Goal: Task Accomplishment & Management: Use online tool/utility

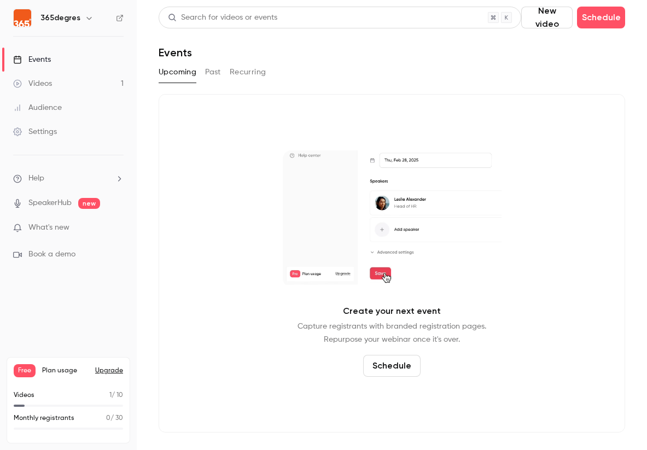
click at [83, 17] on button "button" at bounding box center [89, 17] width 13 height 13
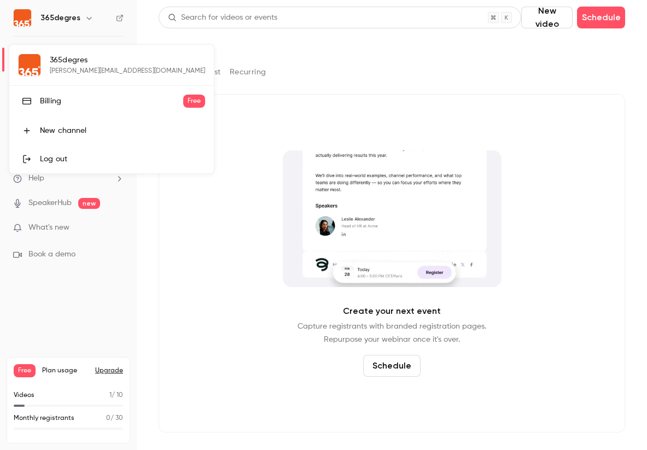
click at [70, 159] on div "Log out" at bounding box center [122, 159] width 165 height 11
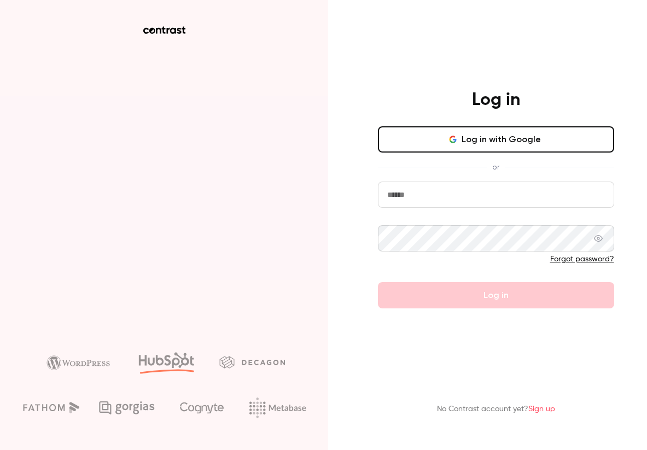
type input "**********"
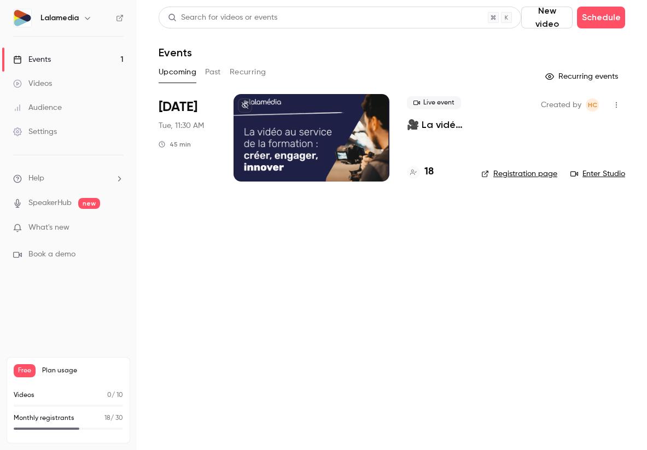
click at [31, 133] on div "Settings" at bounding box center [35, 131] width 44 height 11
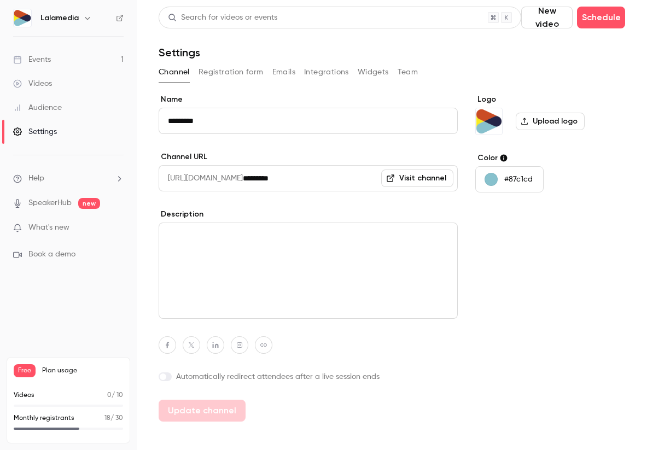
click at [335, 72] on button "Integrations" at bounding box center [326, 71] width 45 height 17
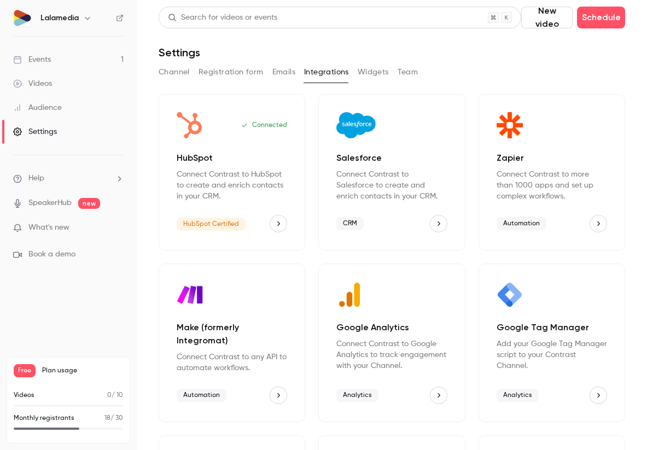
click at [278, 224] on icon "HubSpot" at bounding box center [278, 224] width 8 height 8
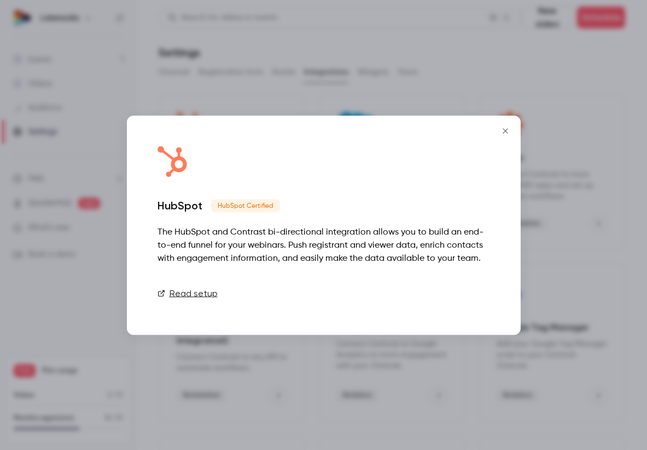
click at [466, 294] on button "Disconnect" at bounding box center [457, 293] width 66 height 22
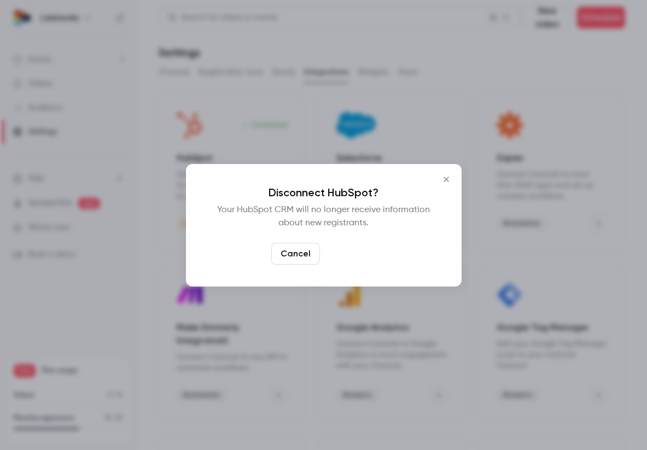
click at [355, 255] on button "Confirm" at bounding box center [349, 254] width 51 height 22
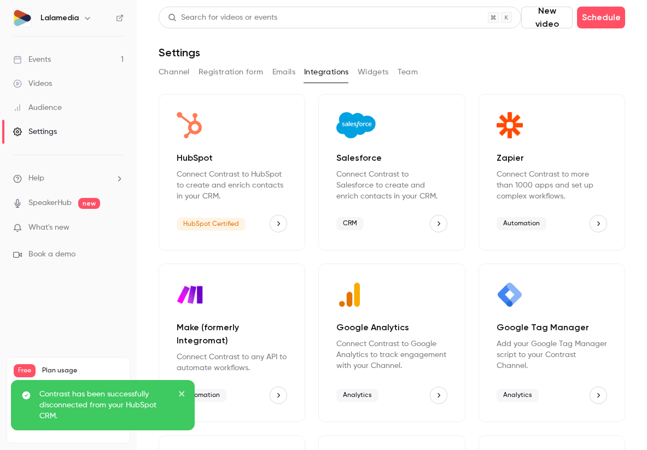
click at [278, 224] on icon "HubSpot" at bounding box center [278, 224] width 8 height 8
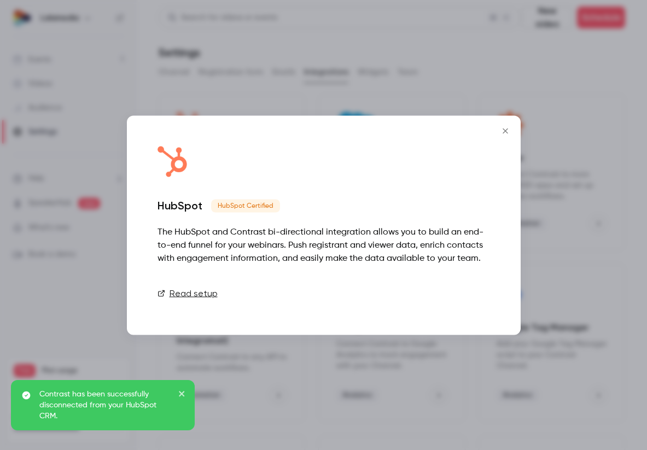
click at [467, 293] on link "Connect" at bounding box center [462, 293] width 55 height 22
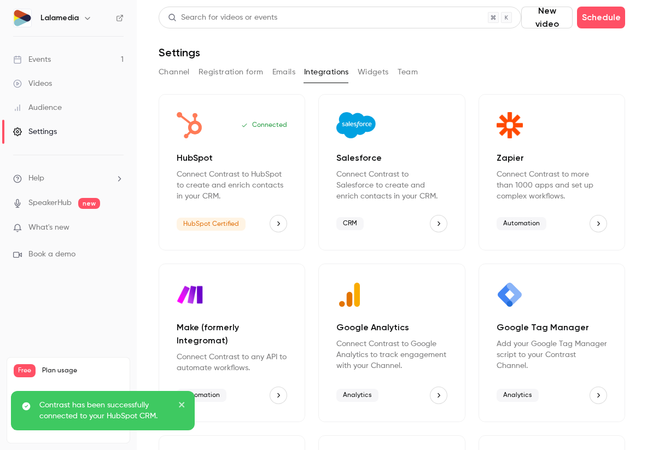
click at [42, 107] on div "Audience" at bounding box center [37, 107] width 49 height 11
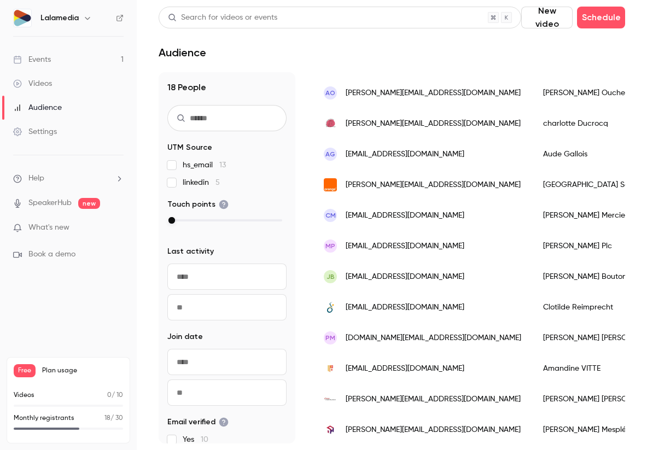
scroll to position [385, 0]
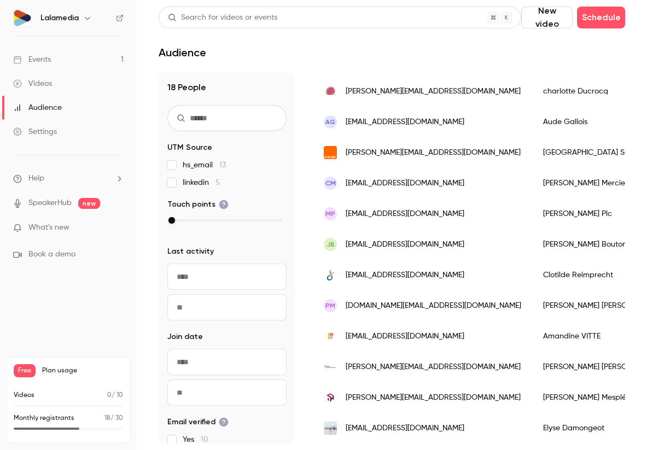
click at [48, 134] on div "Settings" at bounding box center [35, 131] width 44 height 11
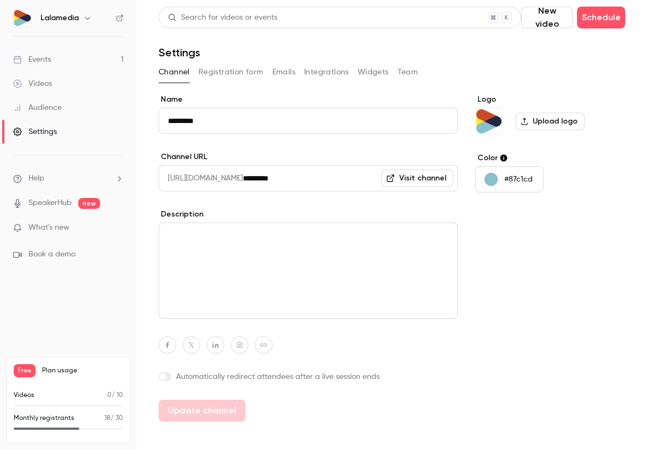
click at [221, 73] on button "Registration form" at bounding box center [230, 71] width 65 height 17
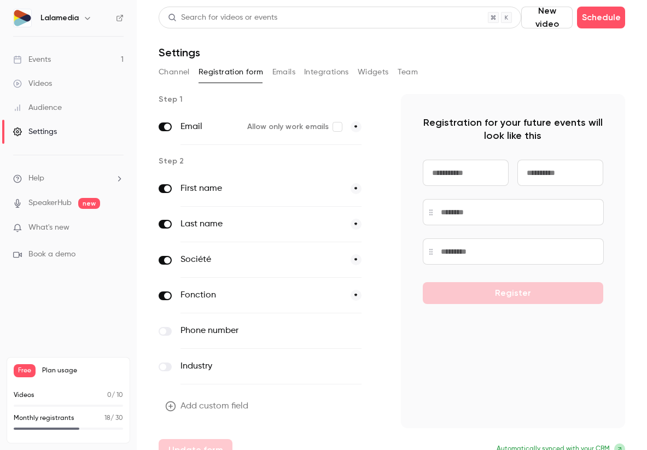
click at [282, 70] on button "Emails" at bounding box center [283, 71] width 23 height 17
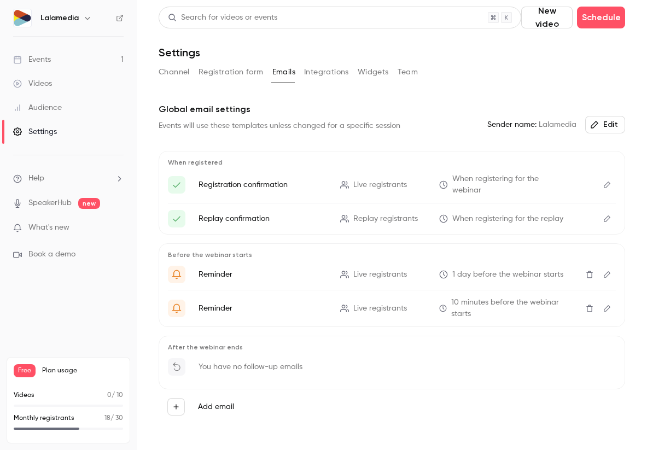
click at [609, 183] on icon "Edit" at bounding box center [606, 185] width 9 height 8
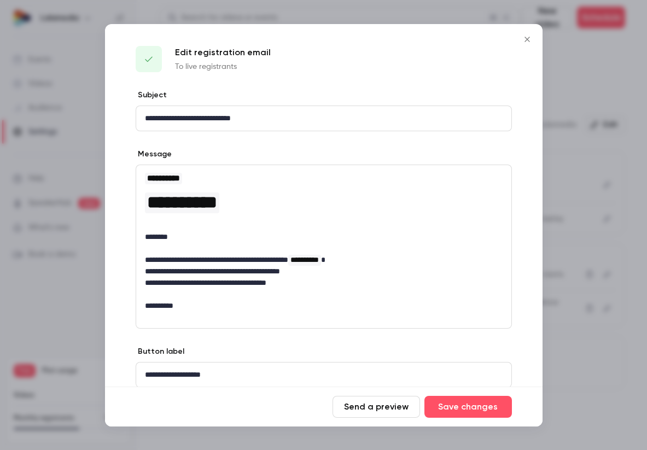
click at [526, 38] on icon "Close" at bounding box center [526, 39] width 5 height 5
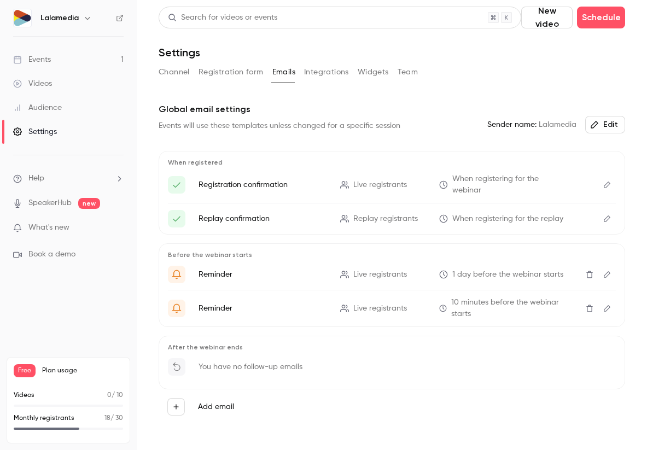
scroll to position [15, 0]
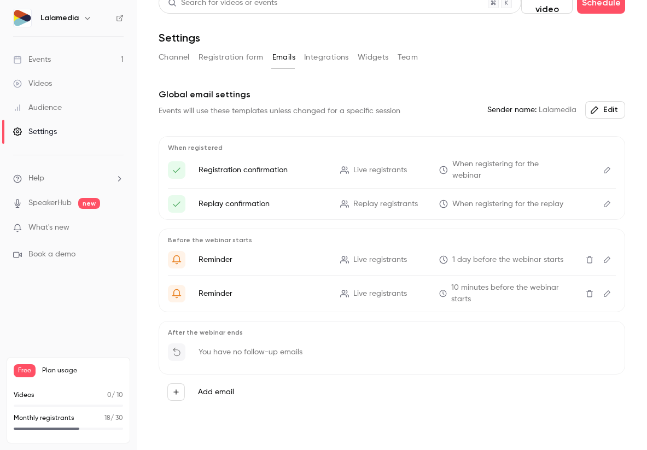
click at [605, 256] on icon "Edit" at bounding box center [606, 260] width 9 height 8
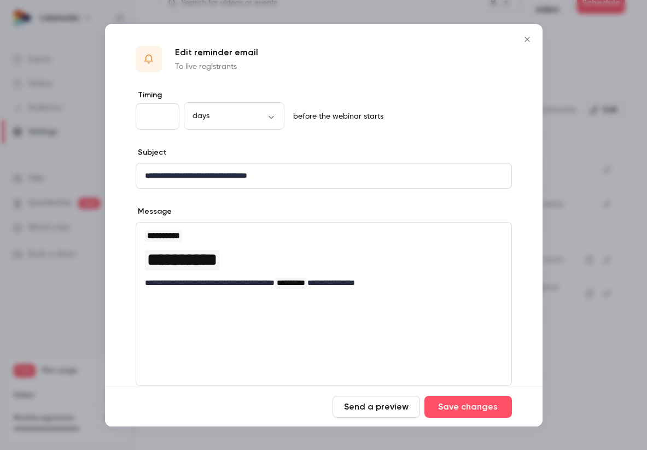
drag, startPoint x: 527, startPoint y: 39, endPoint x: 453, endPoint y: 70, distance: 80.4
click at [527, 39] on icon "Close" at bounding box center [526, 39] width 13 height 9
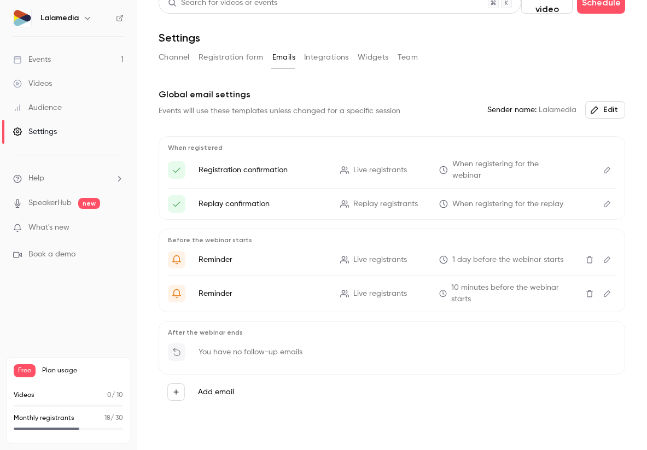
click at [613, 285] on button "Edit" at bounding box center [606, 293] width 17 height 17
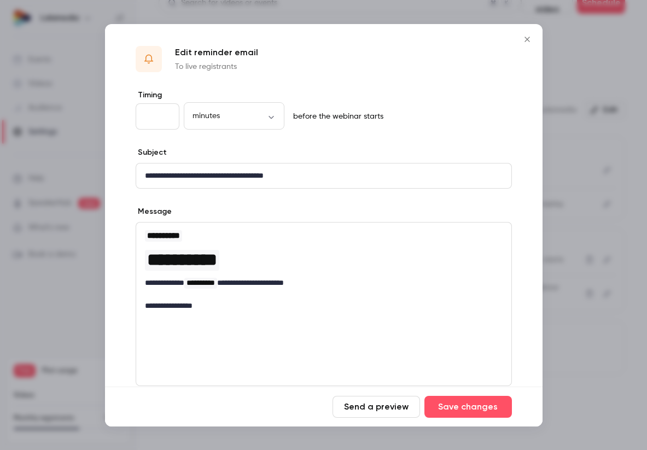
drag, startPoint x: 527, startPoint y: 39, endPoint x: 527, endPoint y: 50, distance: 11.5
click at [527, 39] on icon "Close" at bounding box center [526, 39] width 13 height 9
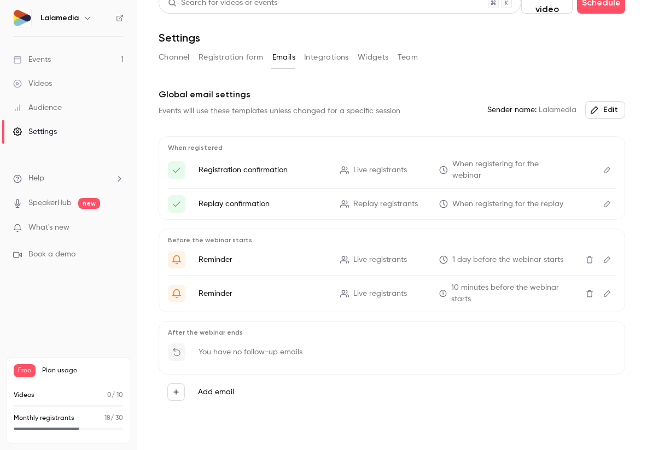
click at [377, 55] on button "Widgets" at bounding box center [372, 57] width 31 height 17
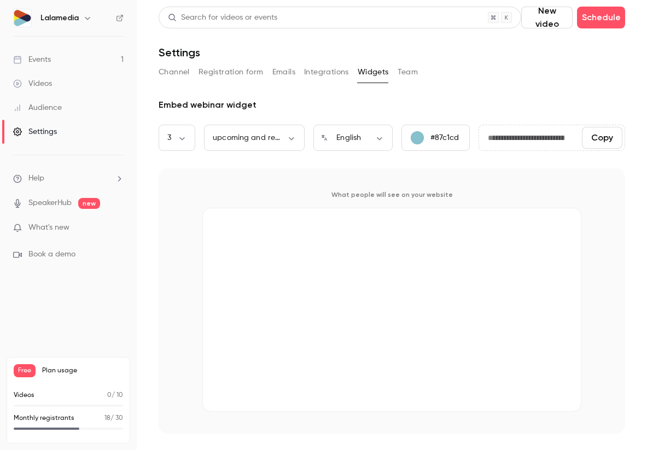
click at [175, 72] on button "Channel" at bounding box center [173, 71] width 31 height 17
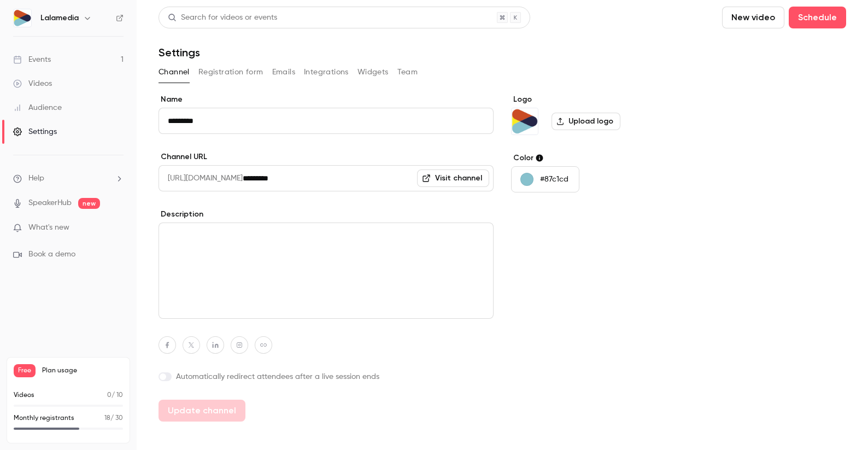
click at [246, 71] on button "Registration form" at bounding box center [230, 71] width 65 height 17
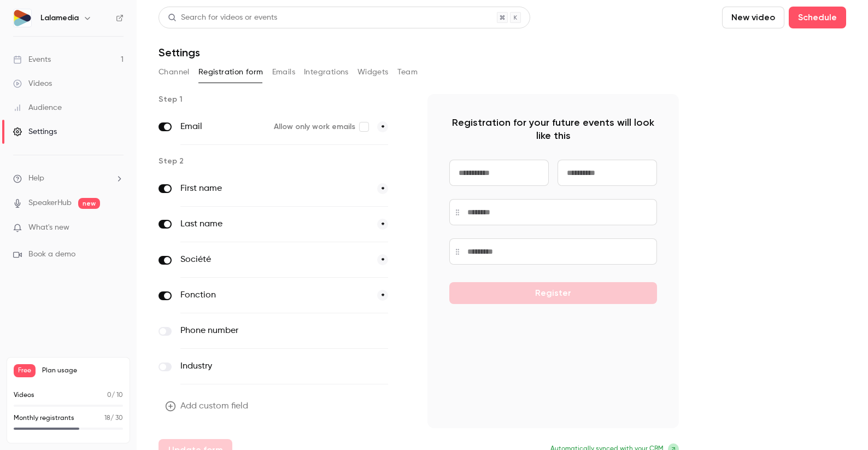
click at [47, 110] on div "Audience" at bounding box center [37, 107] width 49 height 11
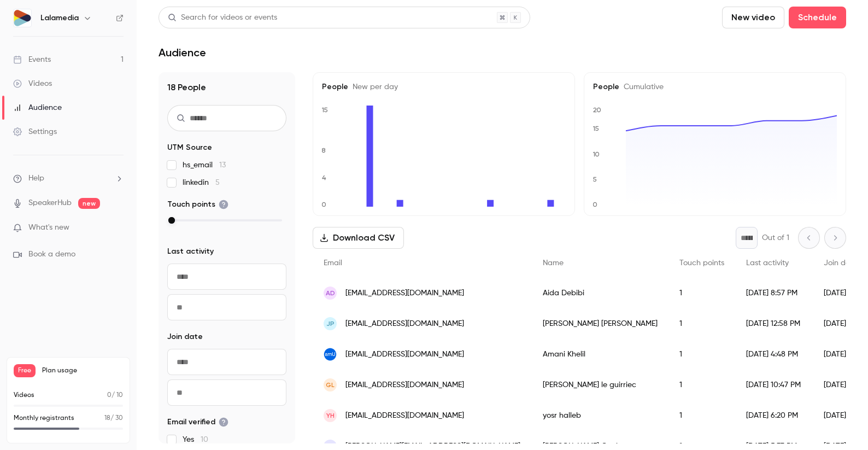
click at [190, 165] on span "hs_email 13" at bounding box center [204, 165] width 43 height 11
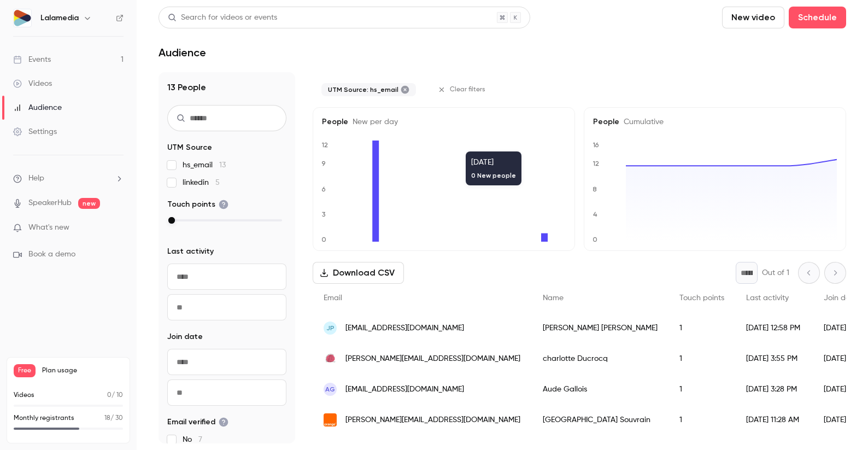
click at [465, 86] on span "Clear filters" at bounding box center [468, 89] width 36 height 9
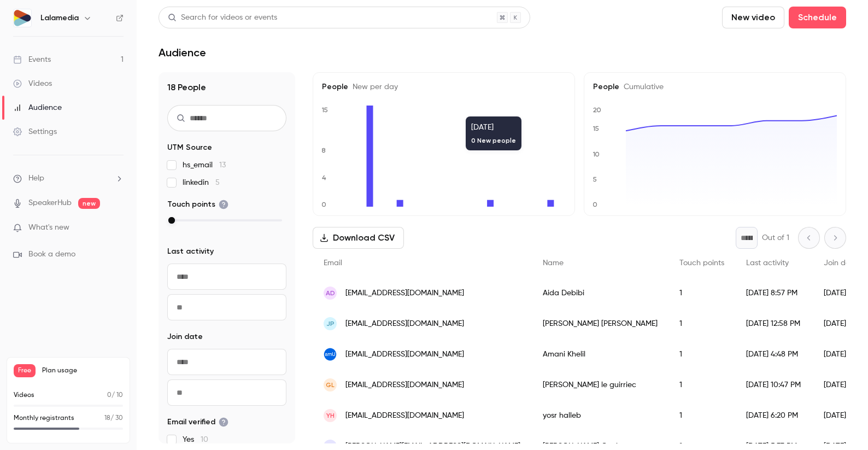
click at [43, 51] on link "Events 1" at bounding box center [68, 60] width 137 height 24
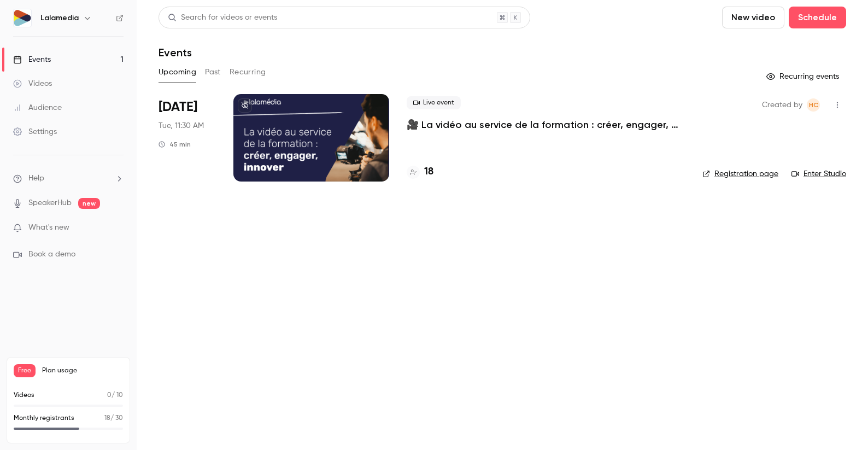
click at [358, 143] on div at bounding box center [311, 137] width 156 height 87
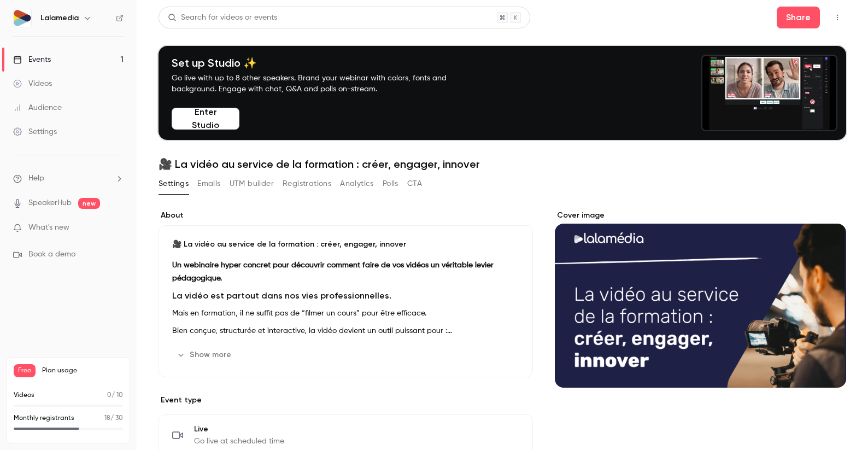
click at [247, 180] on button "UTM builder" at bounding box center [252, 183] width 44 height 17
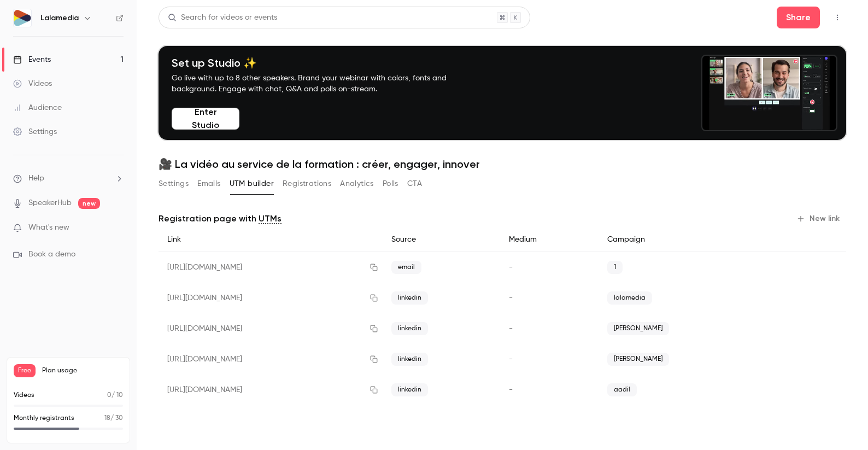
click at [646, 216] on button "New link" at bounding box center [819, 218] width 54 height 17
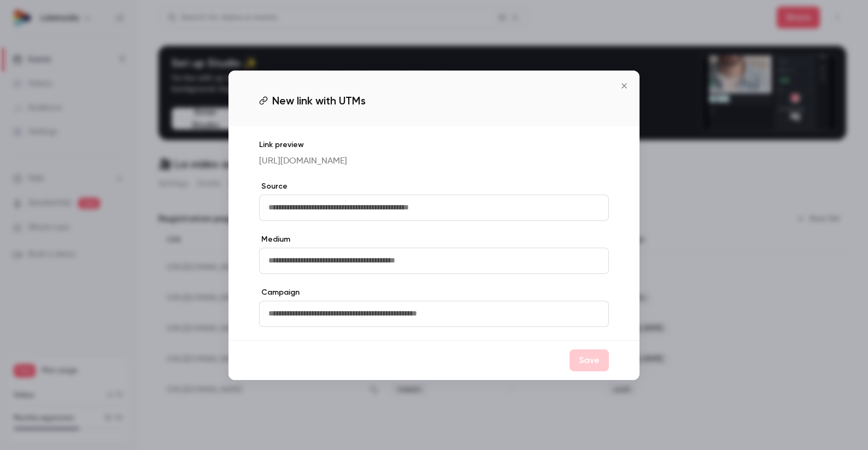
click at [336, 214] on input "text" at bounding box center [434, 208] width 350 height 26
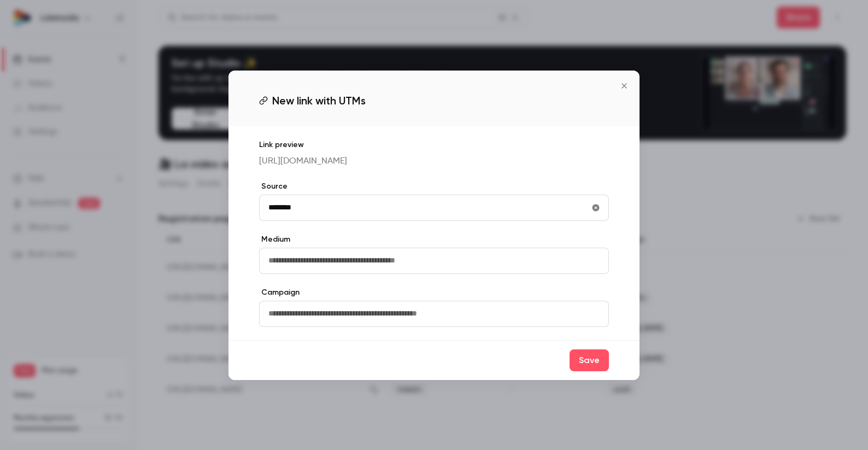
type input "********"
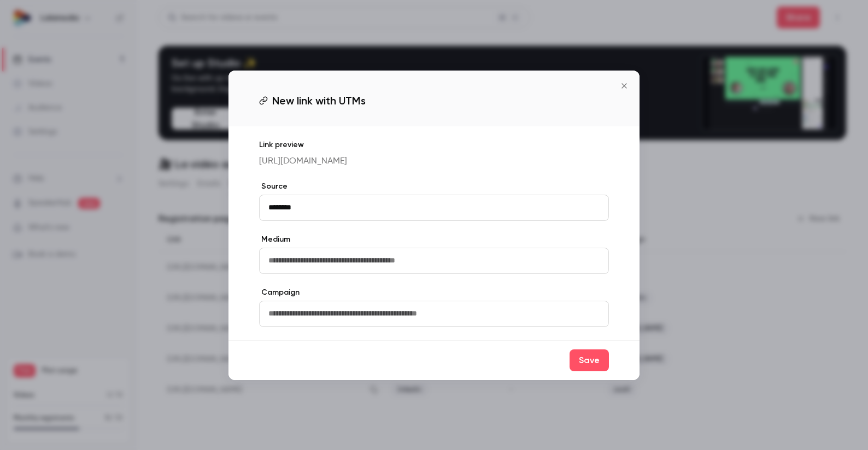
click at [317, 265] on input "text" at bounding box center [434, 261] width 350 height 26
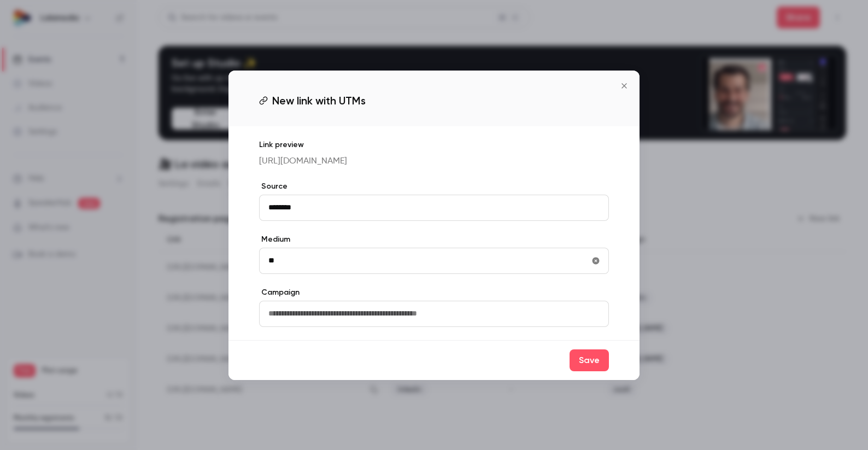
type input "**"
click at [411, 320] on input "text" at bounding box center [434, 314] width 350 height 26
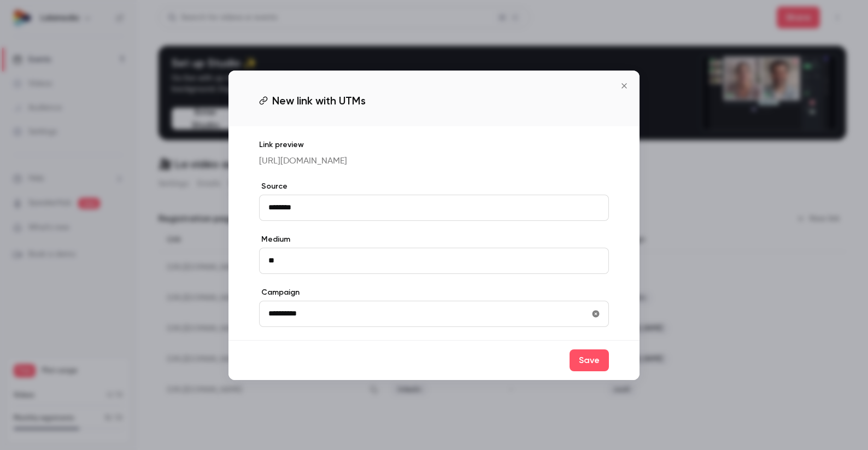
type input "**********"
click at [589, 371] on button "Save" at bounding box center [588, 360] width 39 height 22
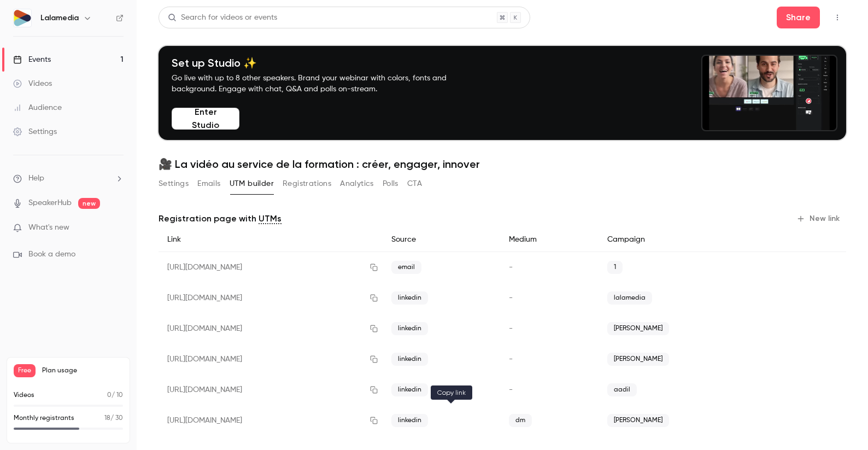
click at [378, 421] on icon "button" at bounding box center [373, 420] width 9 height 8
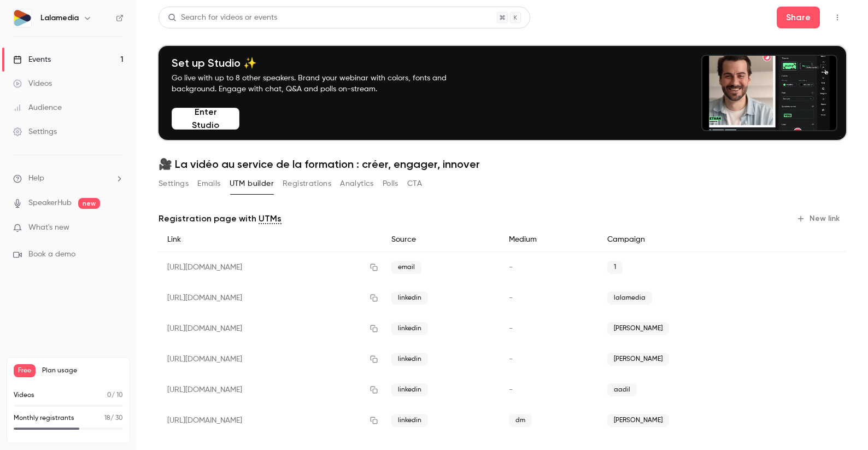
scroll to position [10, 0]
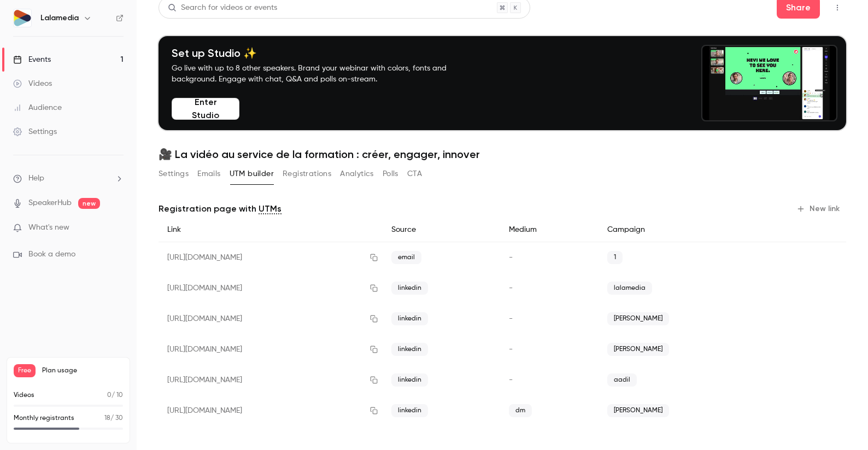
click at [646, 206] on button "New link" at bounding box center [819, 208] width 54 height 17
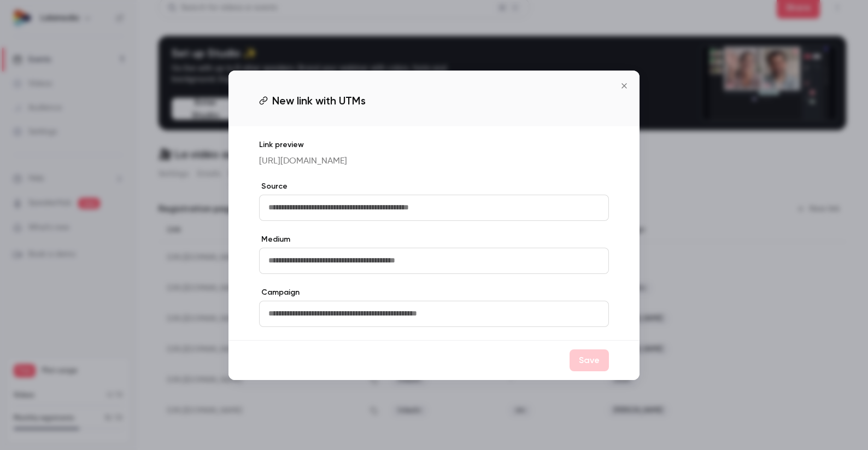
click at [363, 217] on input "text" at bounding box center [434, 208] width 350 height 26
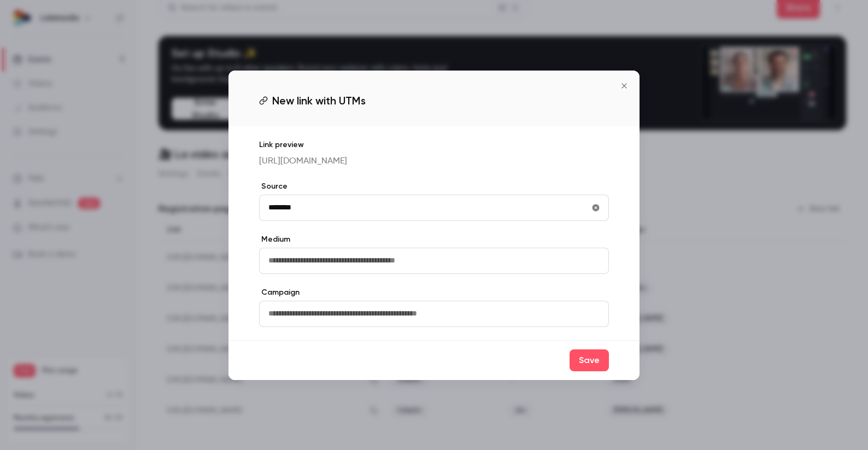
type input "********"
click at [356, 267] on input "text" at bounding box center [434, 261] width 350 height 26
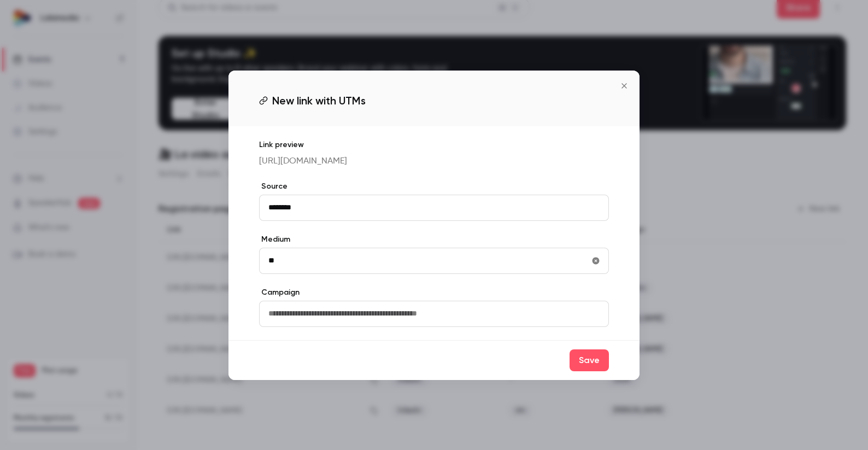
type input "**"
click at [359, 315] on input "text" at bounding box center [434, 314] width 350 height 26
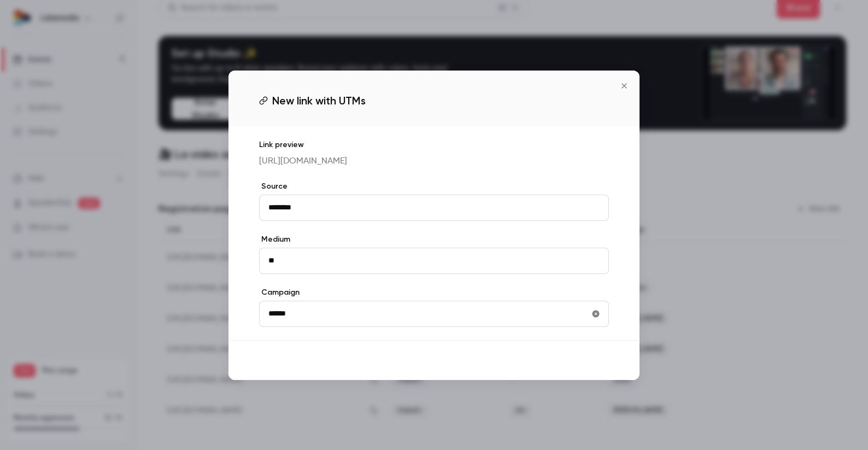
type input "******"
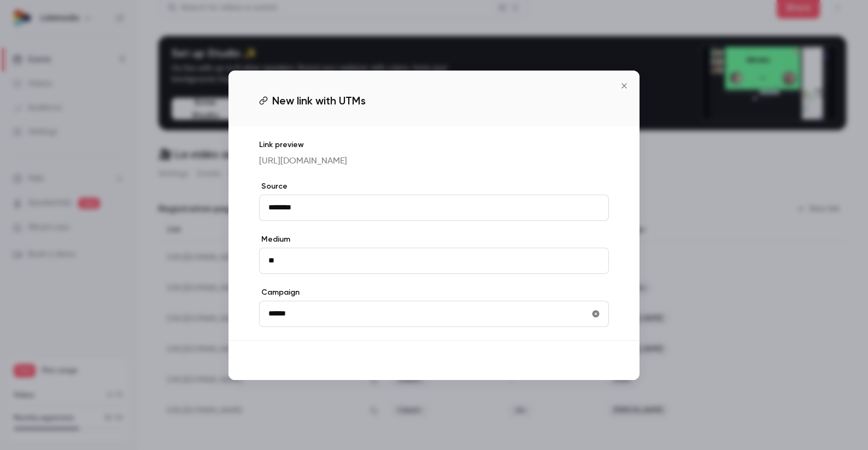
click at [586, 370] on button "Save" at bounding box center [588, 360] width 39 height 22
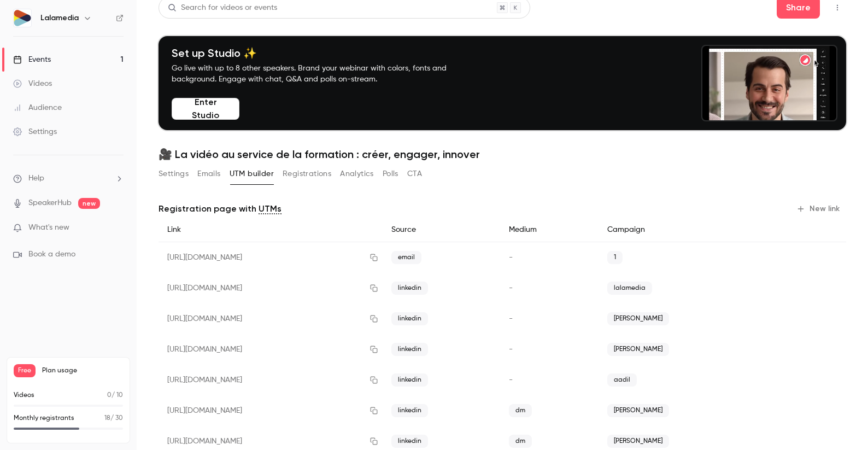
scroll to position [40, 0]
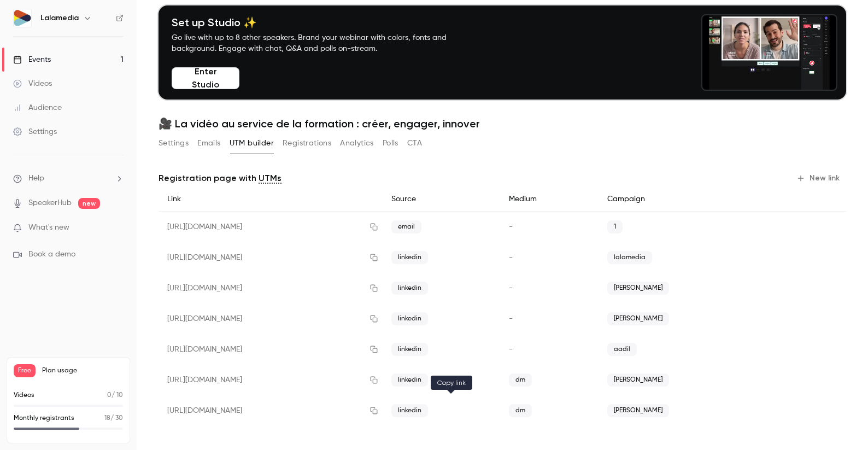
drag, startPoint x: 452, startPoint y: 410, endPoint x: 488, endPoint y: 385, distance: 44.0
click at [378, 410] on icon "button" at bounding box center [373, 411] width 9 height 8
